Goal: Navigation & Orientation: Find specific page/section

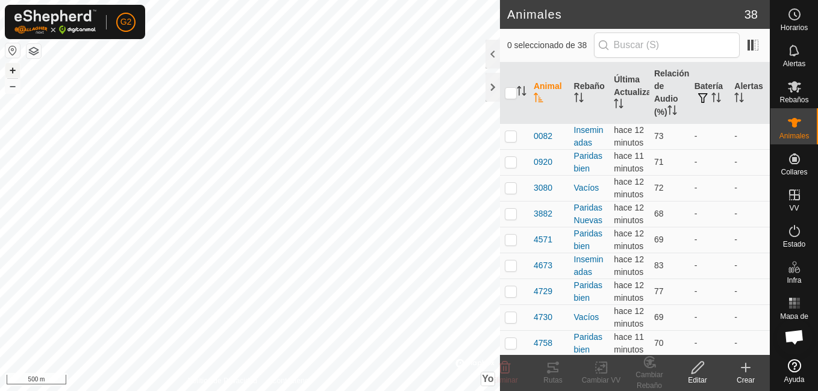
click at [10, 67] on button "+" at bounding box center [12, 70] width 14 height 14
click at [14, 71] on button "+" at bounding box center [12, 70] width 14 height 14
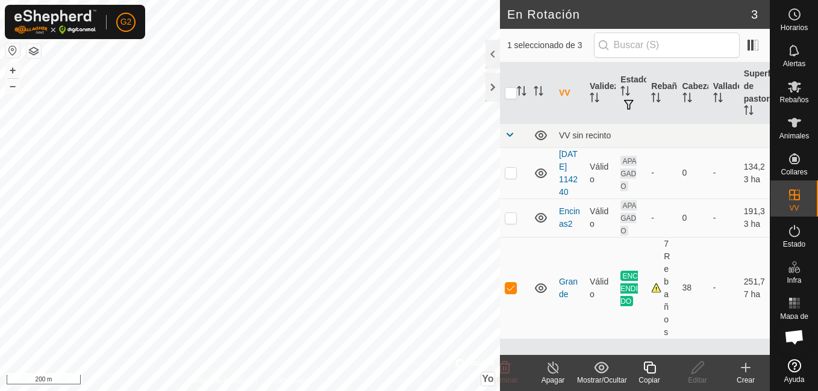
click at [791, 128] on icon at bounding box center [794, 123] width 14 height 14
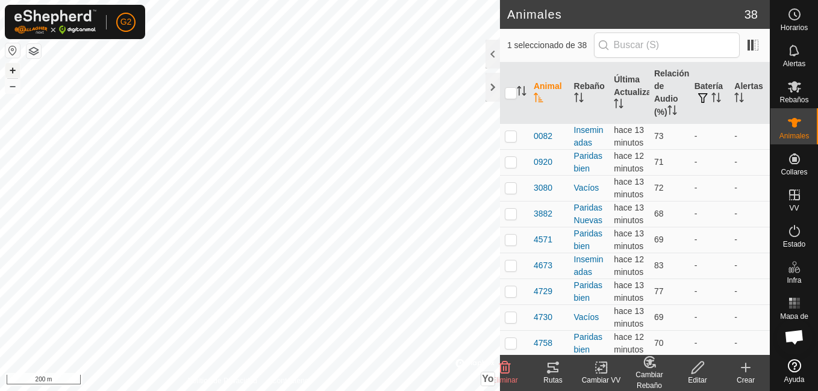
checkbox input "true"
click at [13, 67] on button "+" at bounding box center [12, 70] width 14 height 14
click at [14, 73] on button "+" at bounding box center [12, 70] width 14 height 14
click at [11, 71] on button "+" at bounding box center [12, 70] width 14 height 14
click at [13, 68] on button "+" at bounding box center [12, 70] width 14 height 14
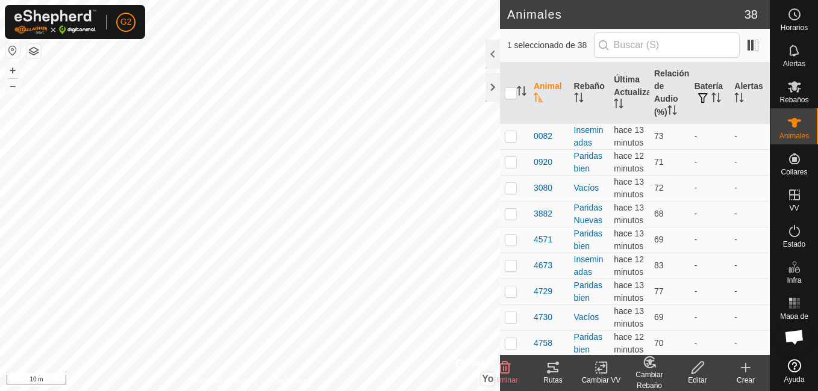
click at [556, 371] on icon at bounding box center [553, 368] width 14 height 14
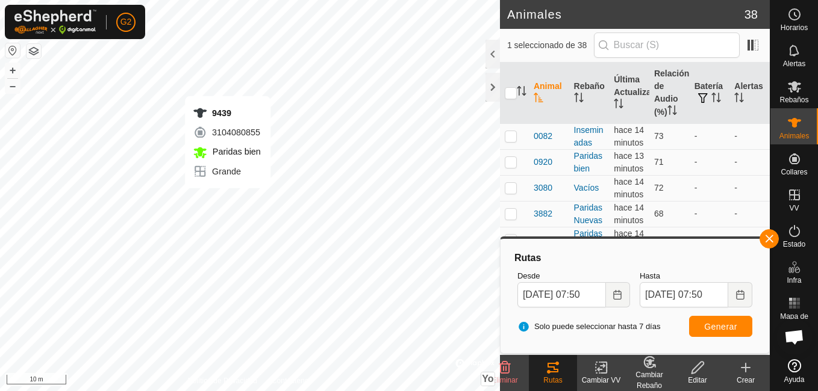
checkbox input "true"
checkbox input "false"
click at [772, 234] on span "button" at bounding box center [769, 239] width 10 height 10
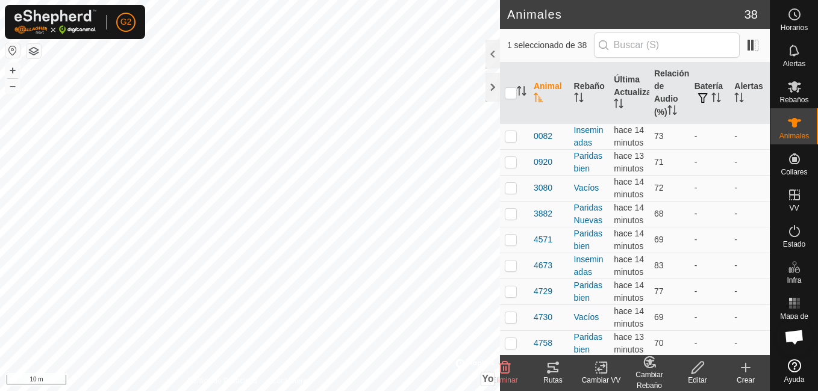
click at [559, 373] on icon at bounding box center [553, 368] width 14 height 14
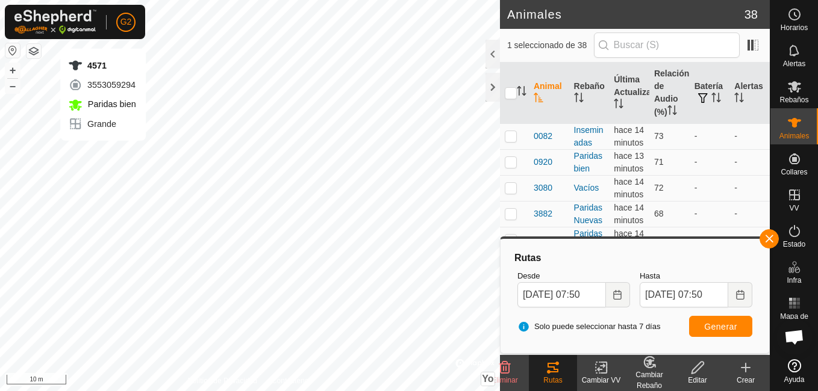
checkbox input "true"
checkbox input "false"
click at [772, 240] on button "button" at bounding box center [768, 238] width 19 height 19
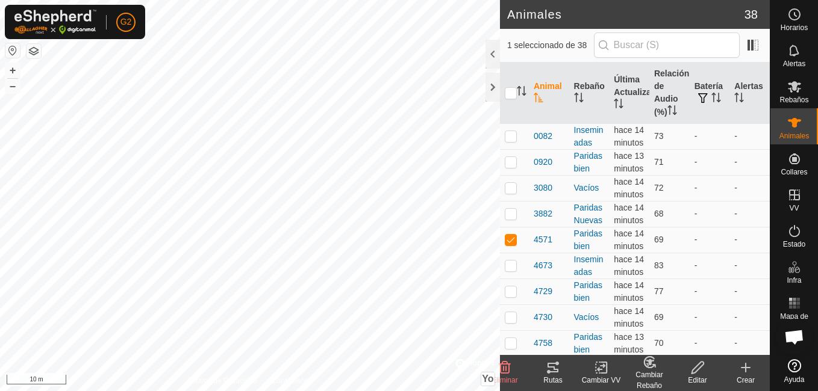
click at [562, 366] on tracks-svg-icon at bounding box center [553, 368] width 48 height 14
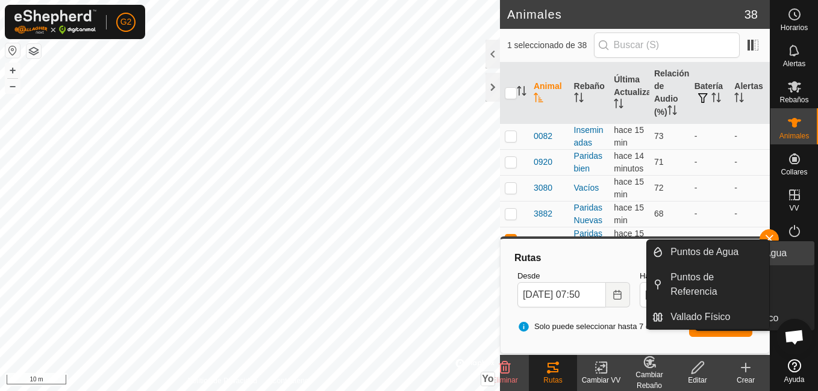
click at [773, 242] on link "Puntos de Agua" at bounding box center [762, 254] width 103 height 24
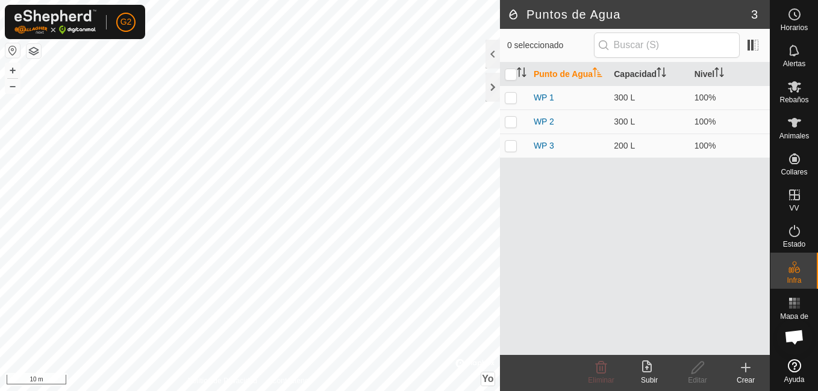
click at [685, 177] on div "Punto de Agua Capacidad Nivel WP 1 300 L 100% WP 2 300 L 100% WP 3 200 L 100%" at bounding box center [635, 209] width 270 height 293
click at [14, 88] on button "–" at bounding box center [12, 86] width 14 height 14
click at [187, 391] on html "G2 Horarios Alertas Rebaños Animales Collares VV Estado Infra Mapa de Calor Ayu…" at bounding box center [409, 195] width 818 height 391
click at [217, 391] on html "G2 Horarios Alertas Rebaños Animales Collares VV Estado Infra Mapa de Calor Ayu…" at bounding box center [409, 195] width 818 height 391
click at [11, 89] on button "–" at bounding box center [12, 86] width 14 height 14
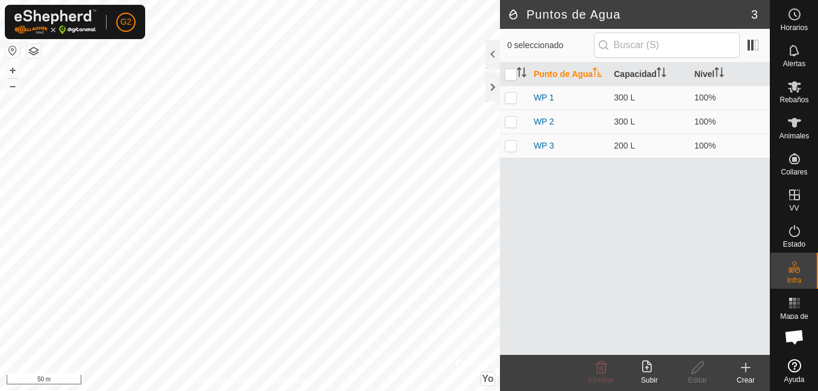
click at [0, 363] on html "G2 Horarios Alertas Rebaños Animales Collares VV Estado Infra Mapa de Calor Ayu…" at bounding box center [409, 195] width 818 height 391
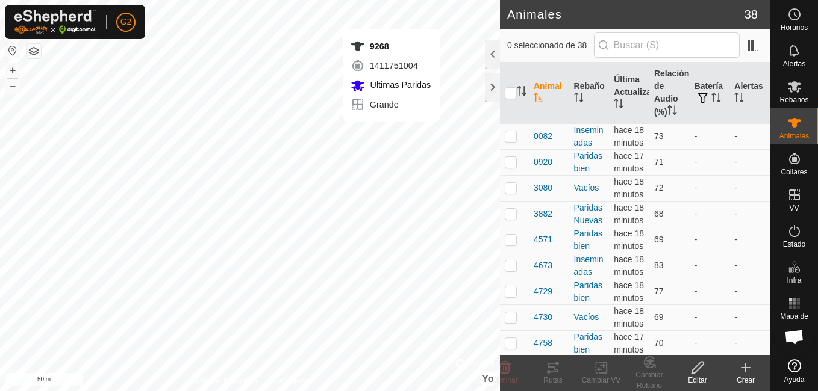
checkbox input "true"
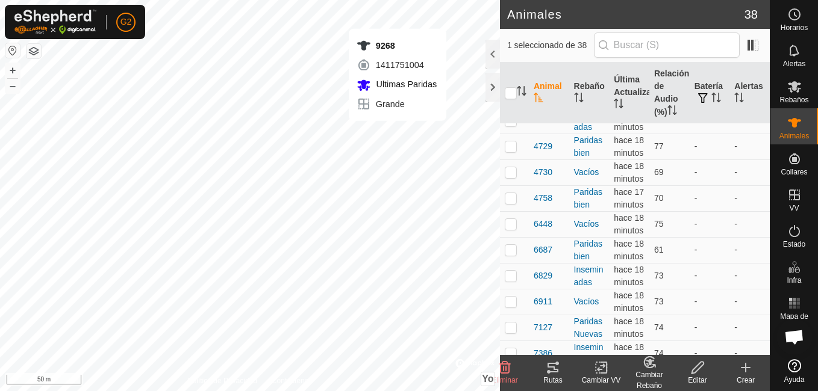
scroll to position [113, 0]
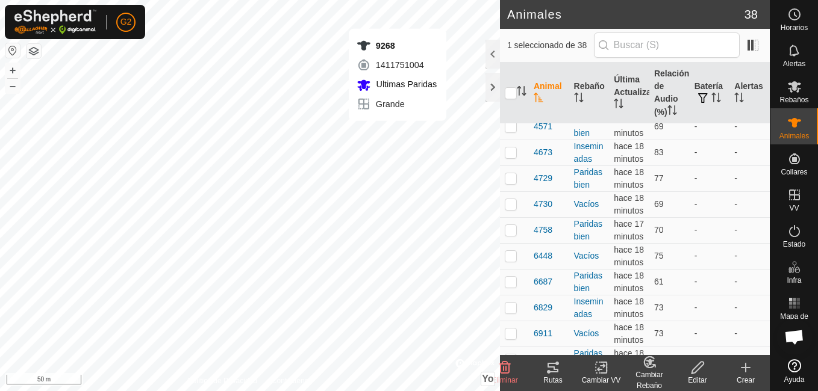
click at [556, 372] on icon at bounding box center [552, 368] width 11 height 10
